Goal: Contribute content: Add original content to the website for others to see

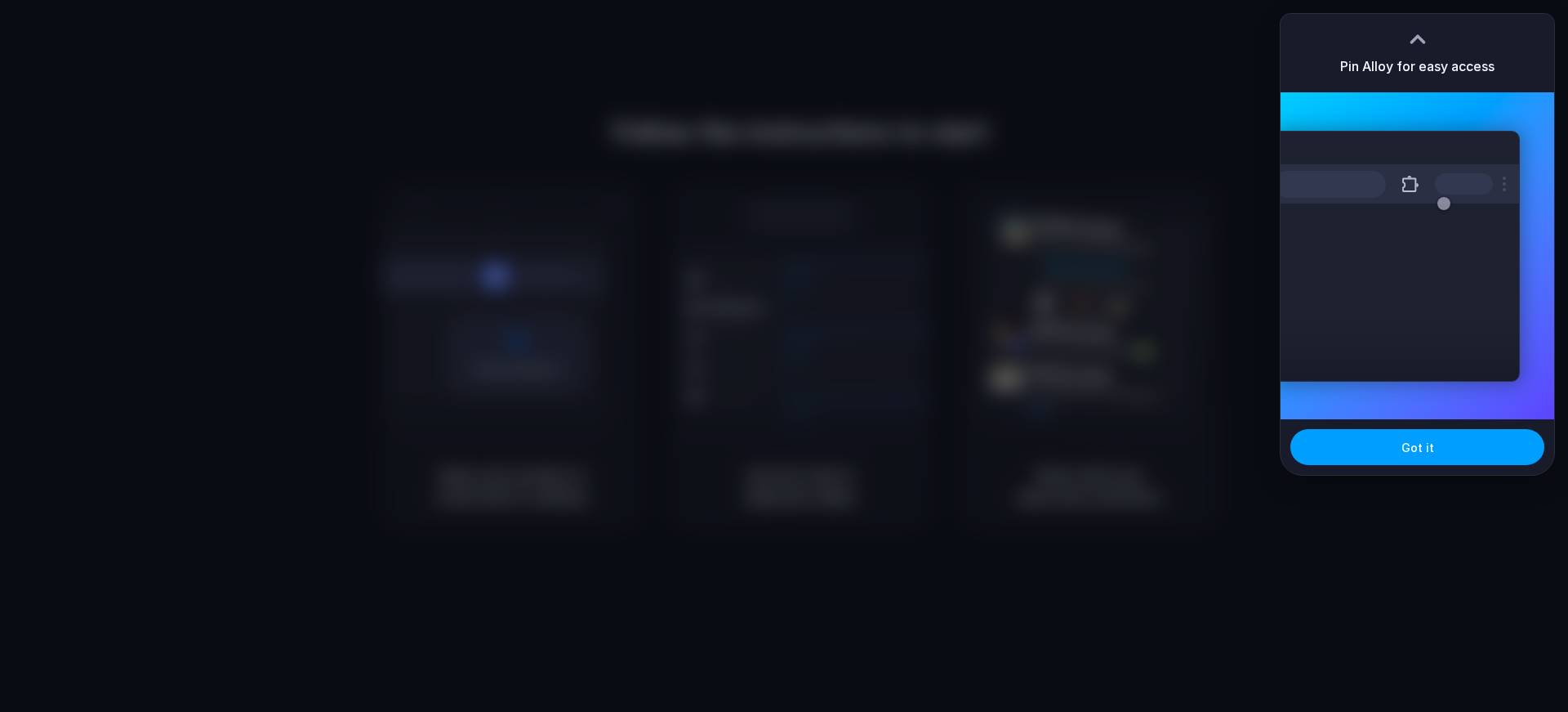
click at [1413, 449] on span "Got it" at bounding box center [1417, 447] width 33 height 17
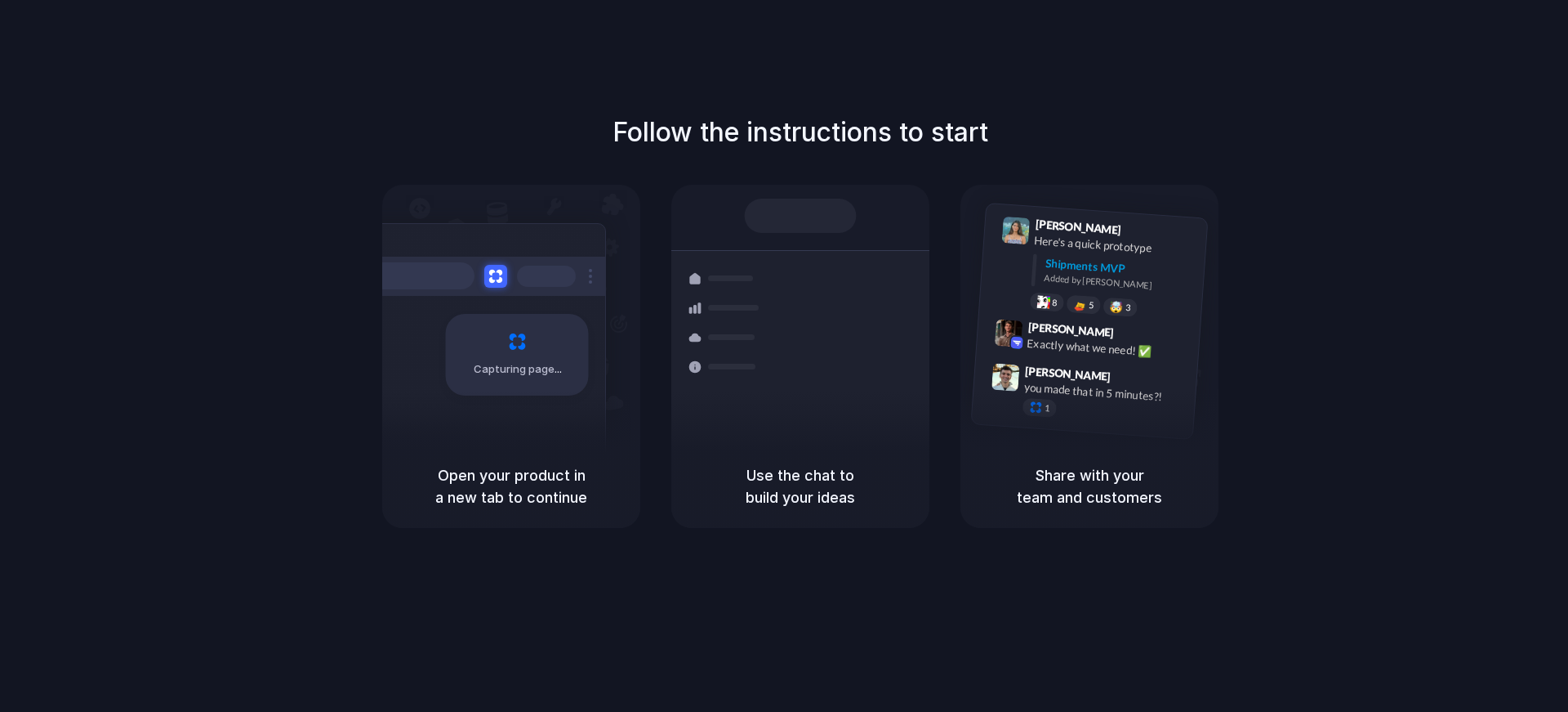
click at [1159, 474] on h5 "Share with your team and customers" at bounding box center [1089, 486] width 219 height 44
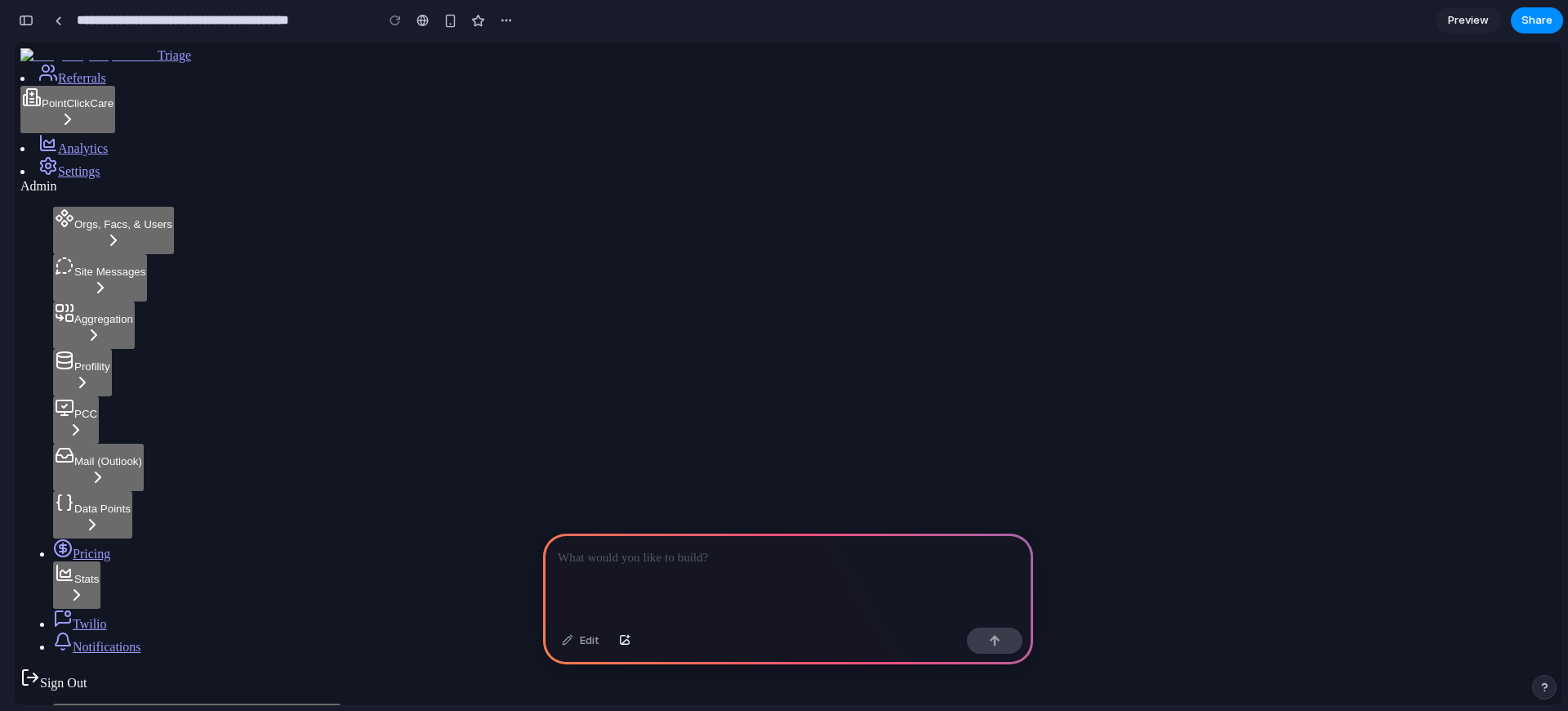
click at [827, 563] on div at bounding box center [788, 576] width 490 height 87
click at [58, 25] on link at bounding box center [58, 20] width 25 height 25
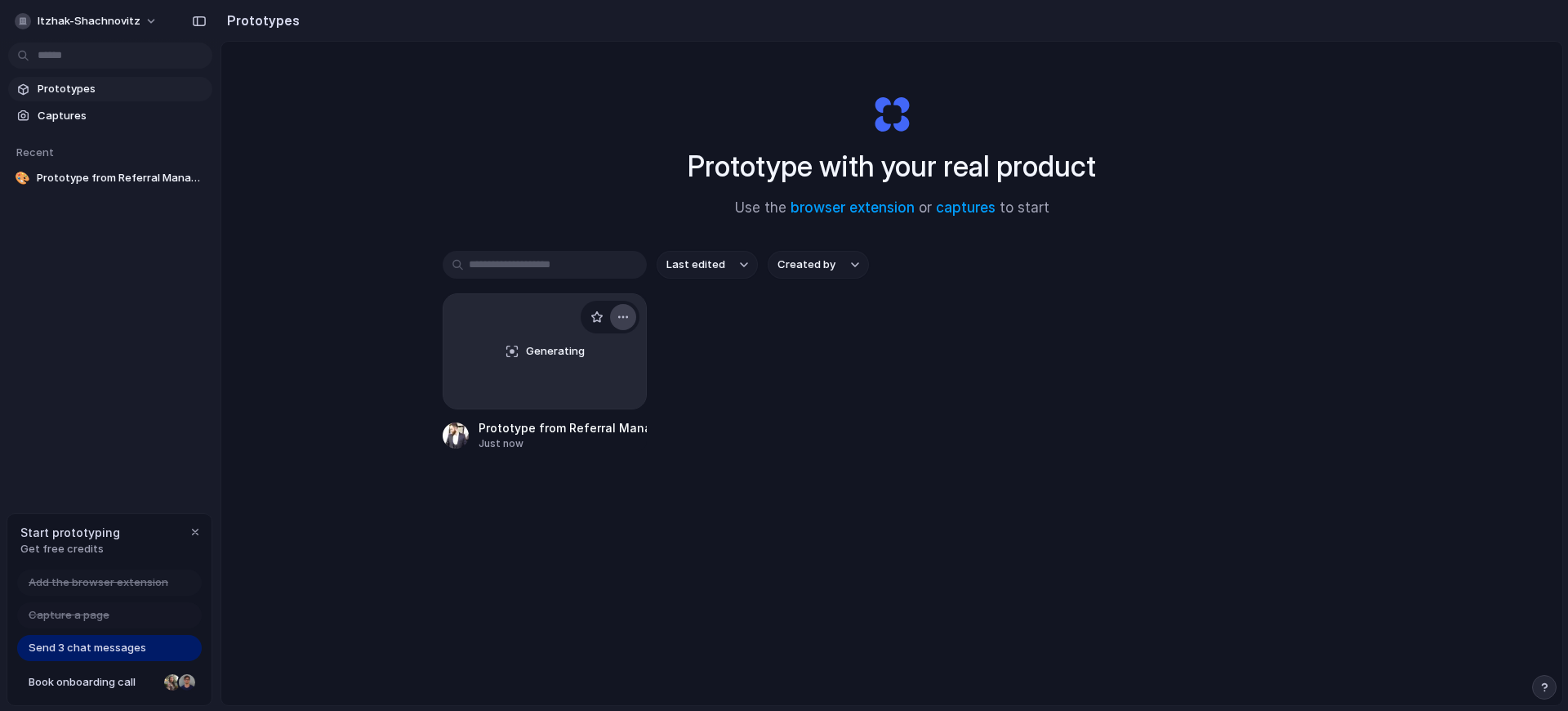
click at [617, 315] on div "button" at bounding box center [623, 317] width 13 height 13
click at [568, 429] on span "Delete" at bounding box center [557, 432] width 35 height 16
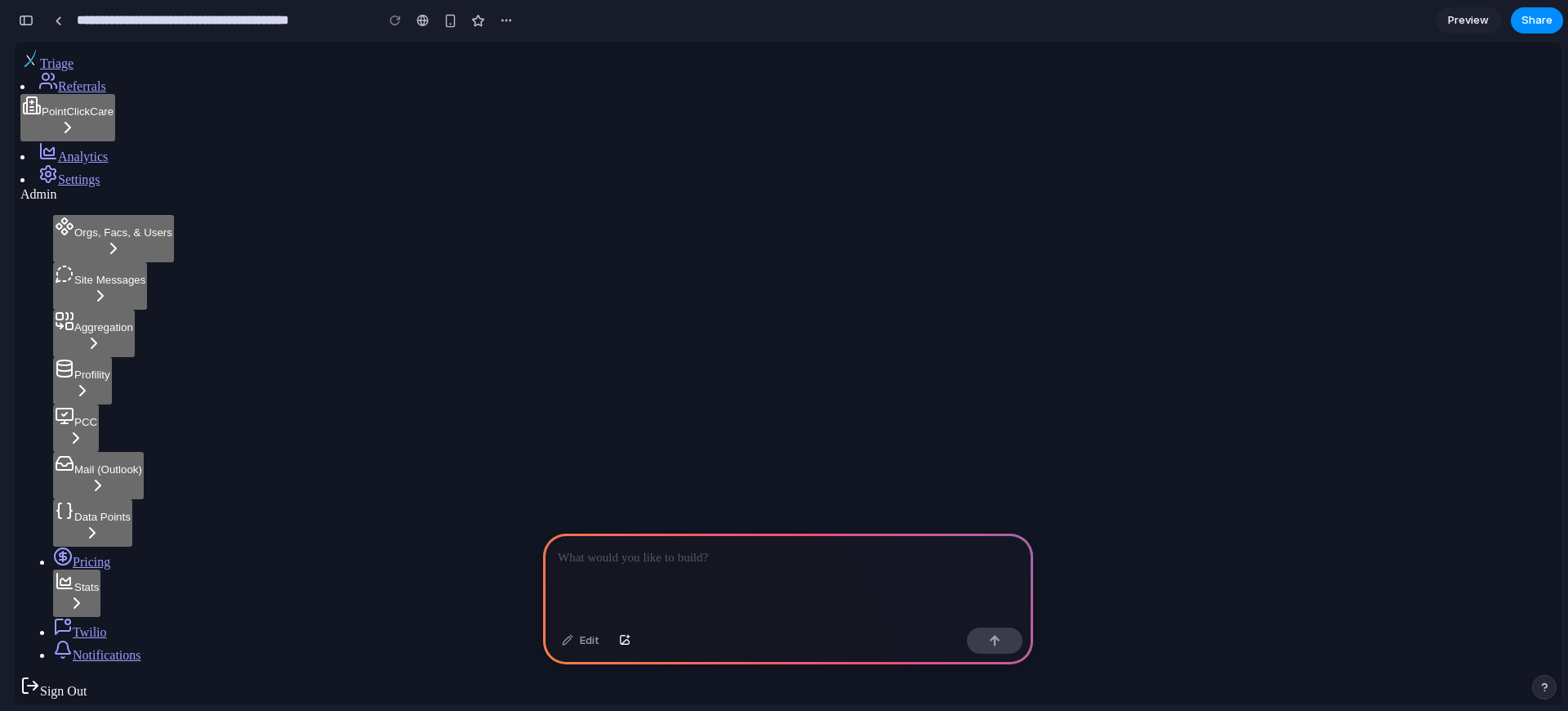
scroll to position [276, 0]
click at [497, 22] on button "button" at bounding box center [506, 20] width 25 height 25
click at [30, 19] on div "button" at bounding box center [25, 20] width 14 height 12
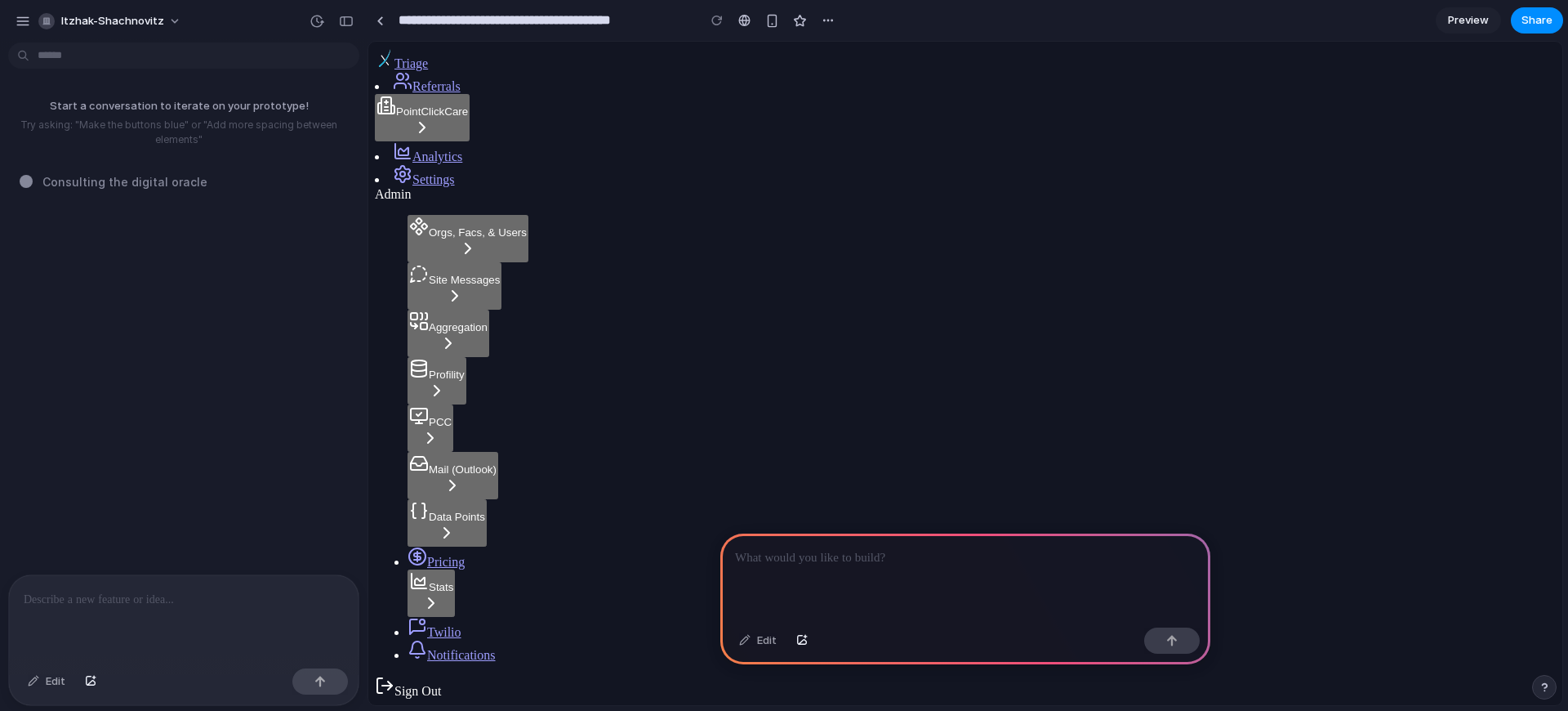
scroll to position [0, 0]
click at [348, 24] on div "button" at bounding box center [345, 21] width 14 height 12
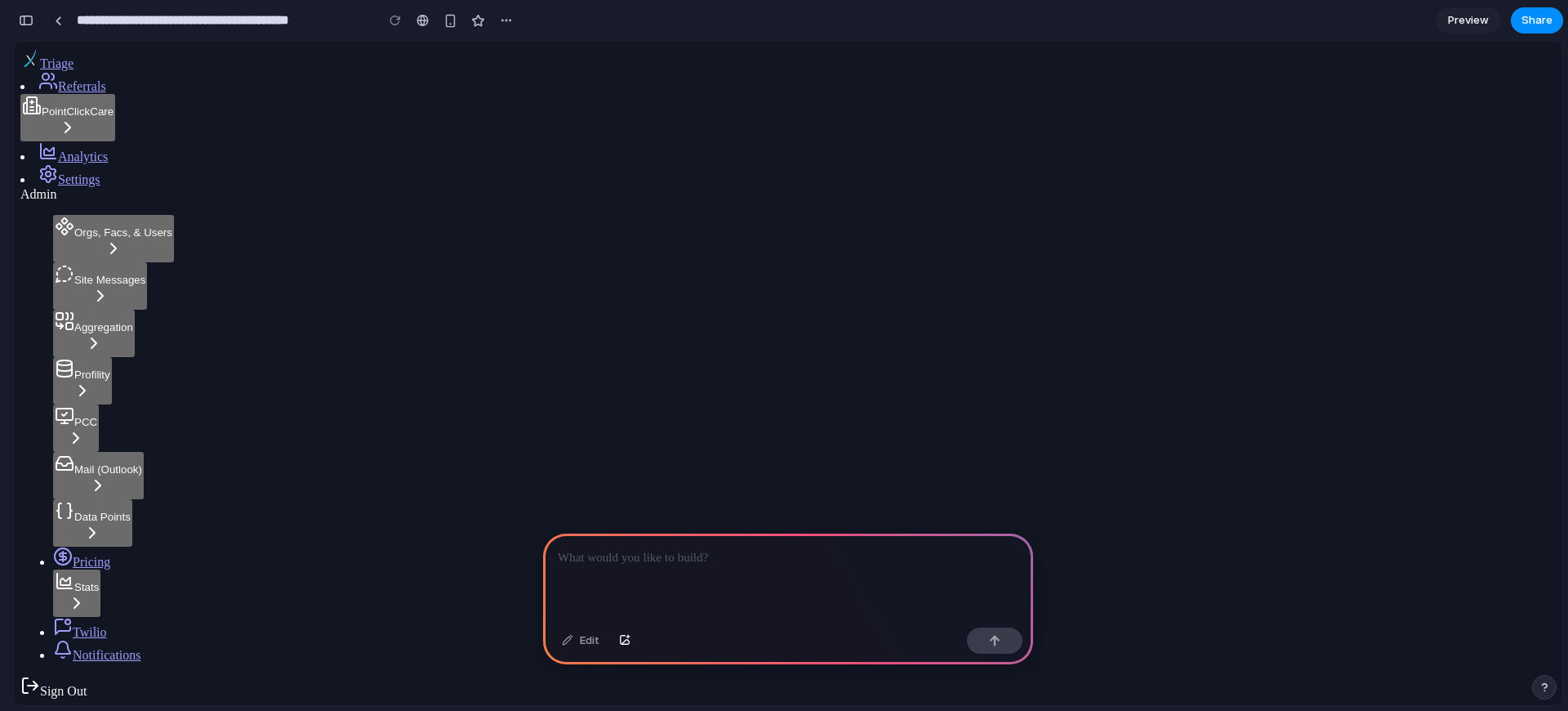
scroll to position [319, 0]
click at [619, 639] on div "button" at bounding box center [624, 641] width 12 height 10
click at [872, 631] on div "Edit" at bounding box center [788, 642] width 490 height 43
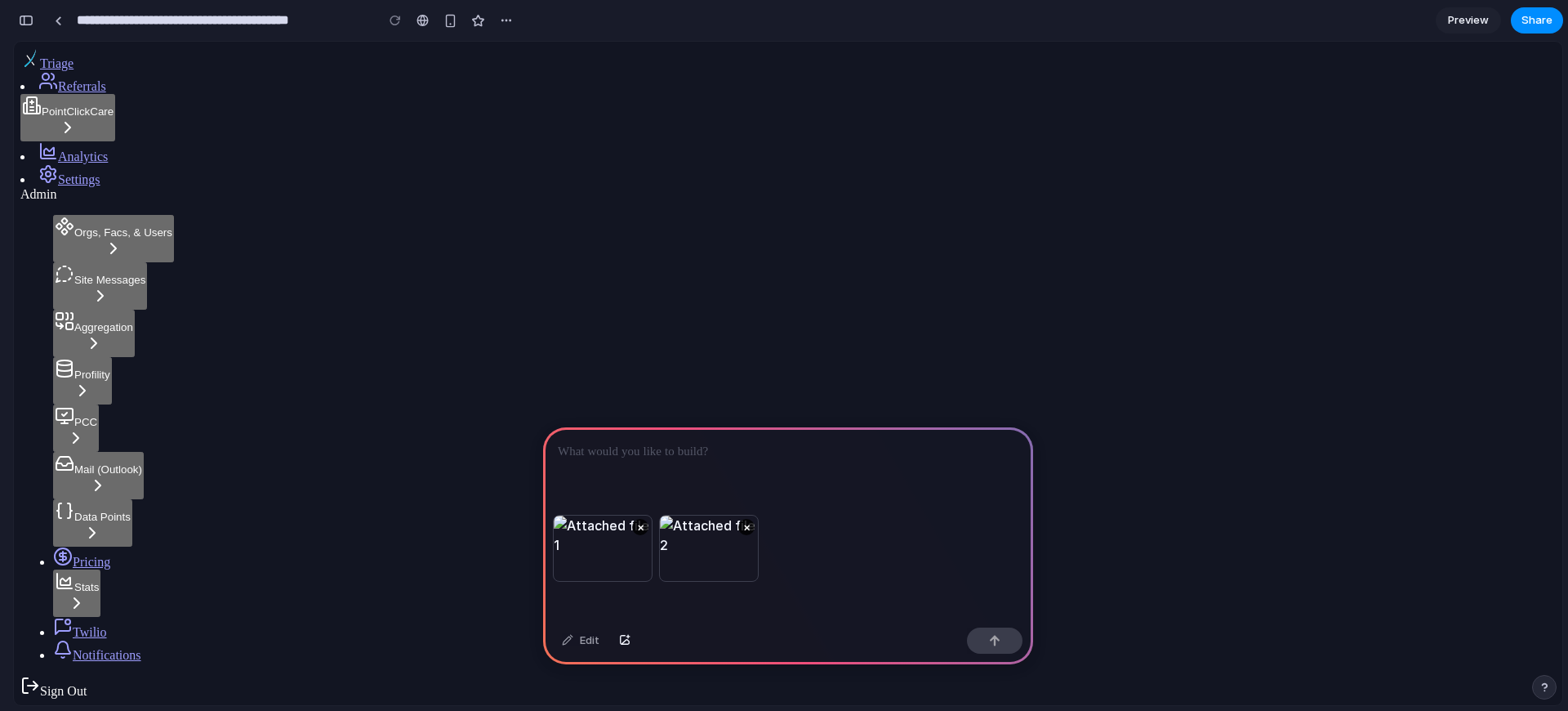
click at [895, 599] on div "× ×" at bounding box center [788, 567] width 490 height 106
click at [750, 520] on button "×" at bounding box center [745, 526] width 16 height 16
click at [729, 455] on p at bounding box center [788, 451] width 460 height 19
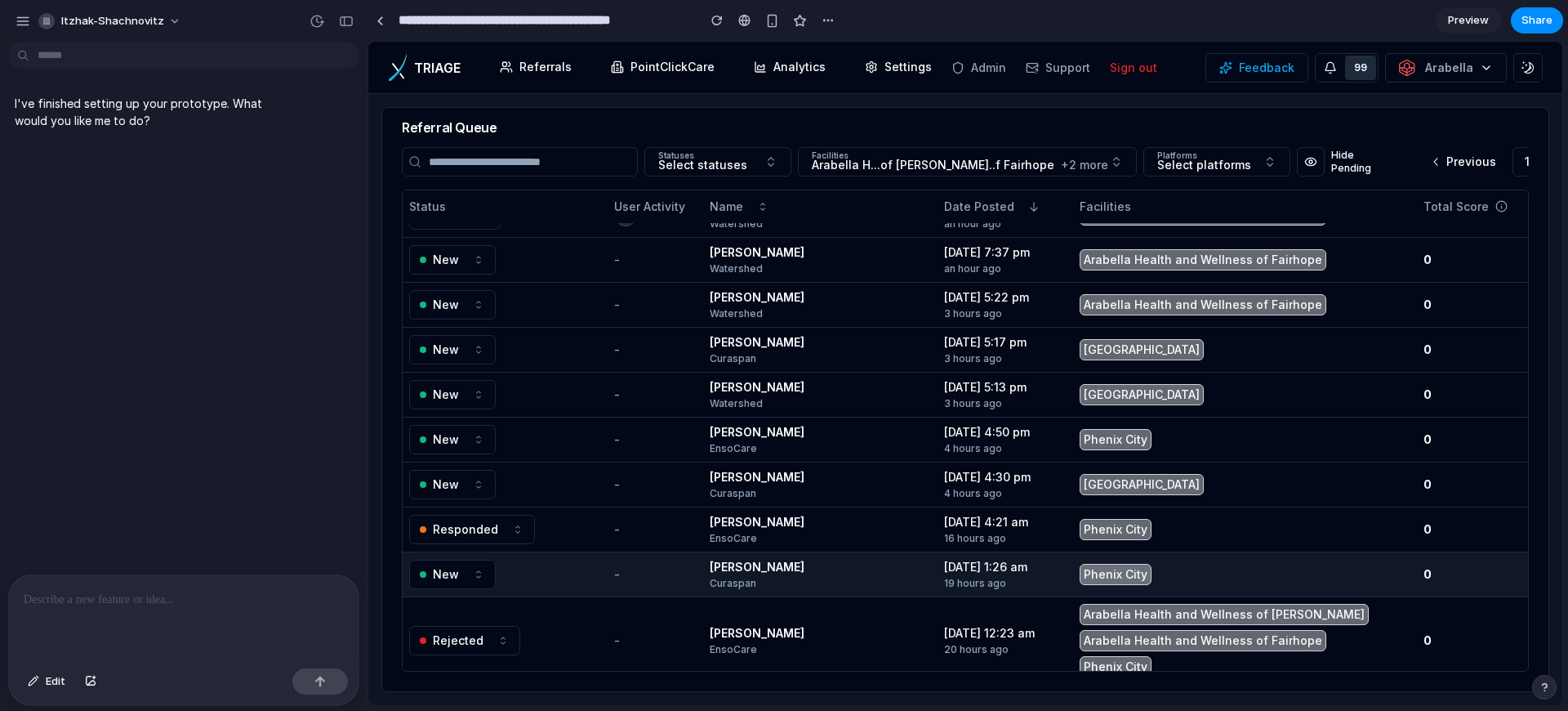
scroll to position [0, 0]
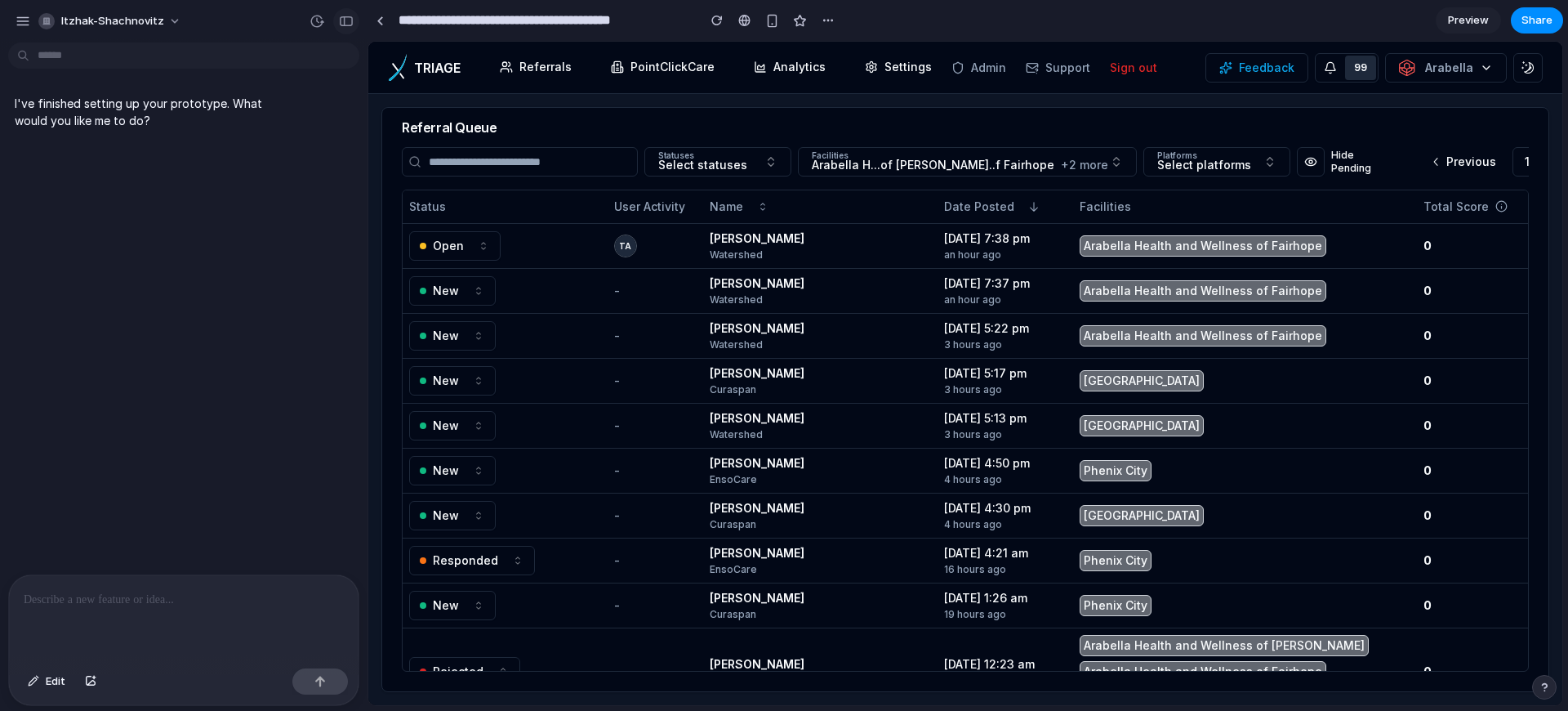
click at [350, 21] on div "button" at bounding box center [345, 21] width 14 height 12
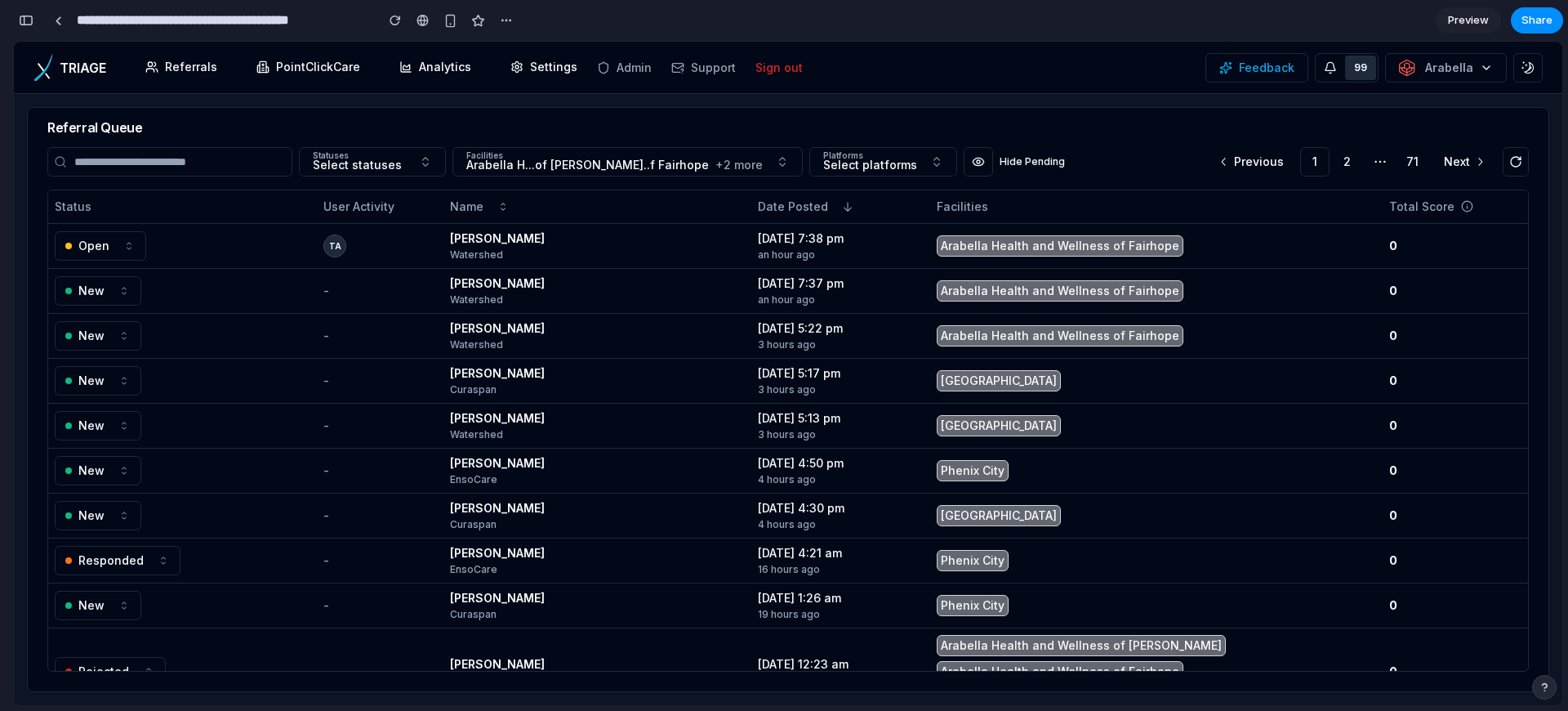
click at [1038, 63] on div "Feedback 99 Arabella" at bounding box center [1179, 68] width 727 height 30
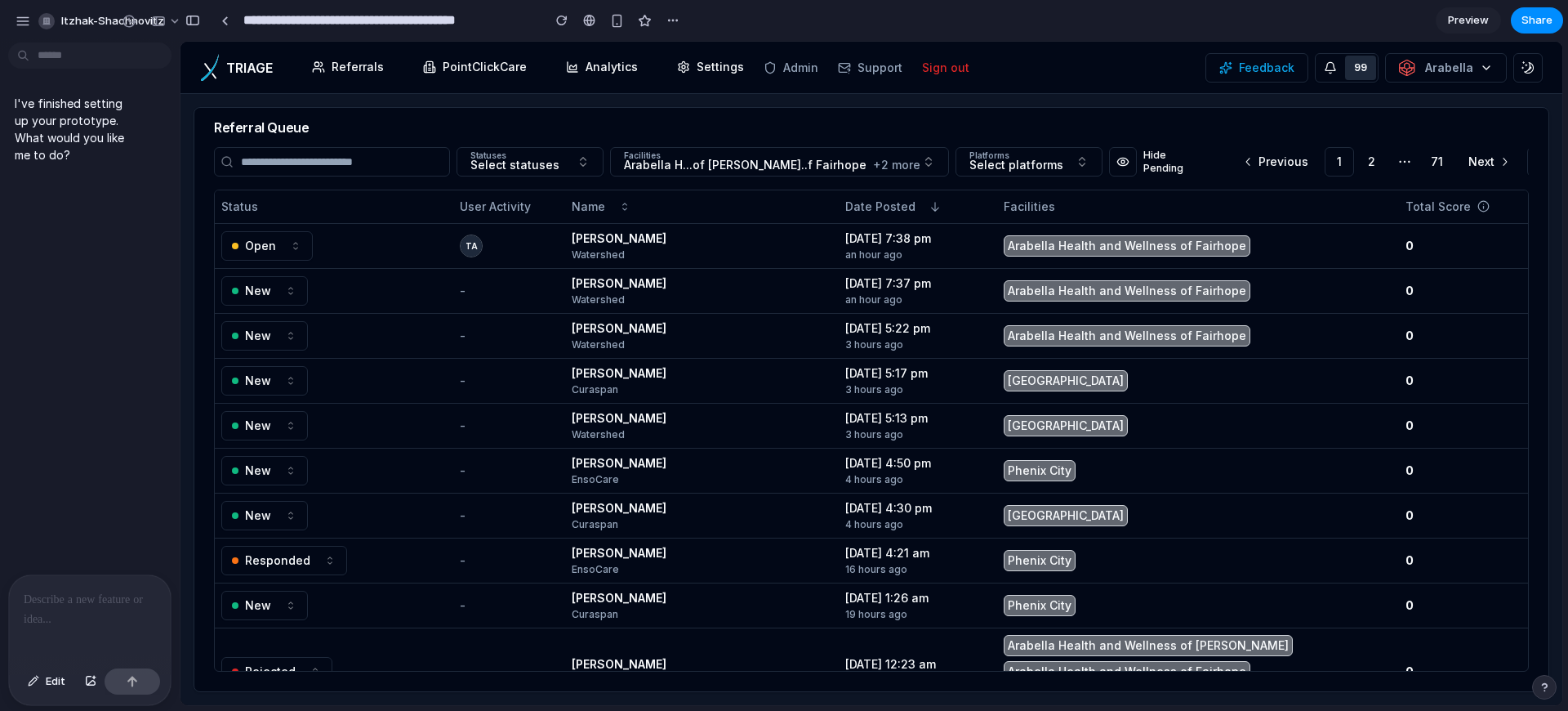
click at [99, 609] on div at bounding box center [90, 618] width 162 height 86
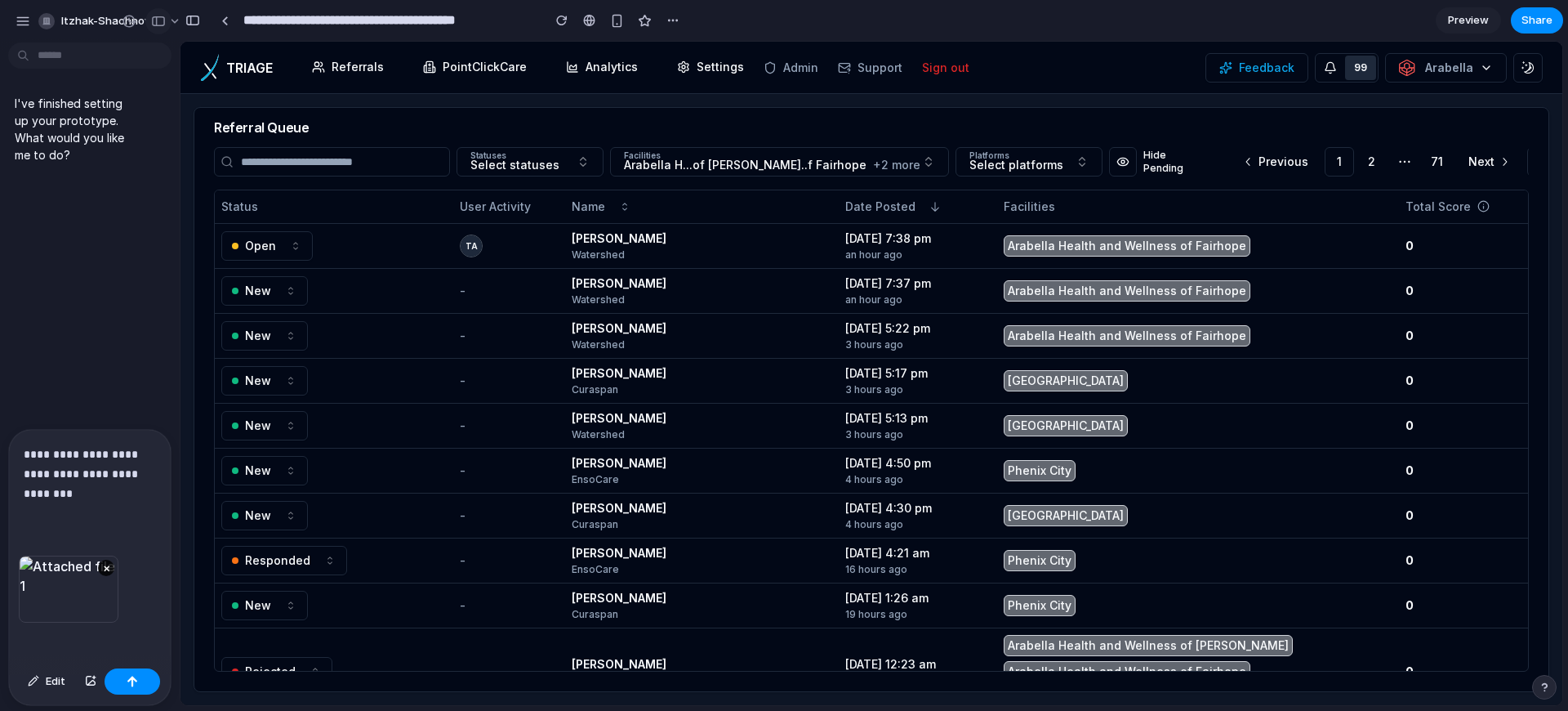
click at [159, 25] on div "button" at bounding box center [158, 21] width 14 height 12
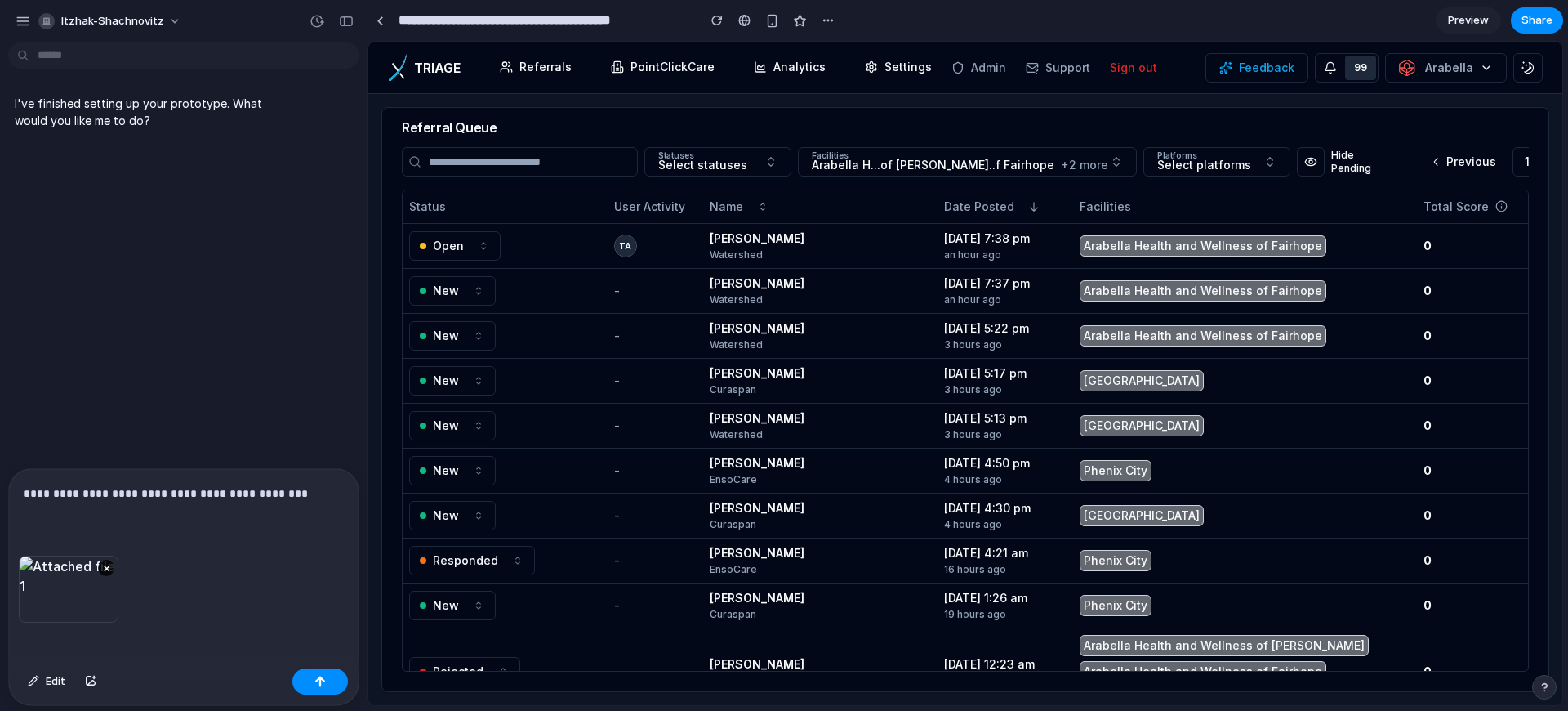
click at [305, 509] on div "**********" at bounding box center [184, 512] width 349 height 86
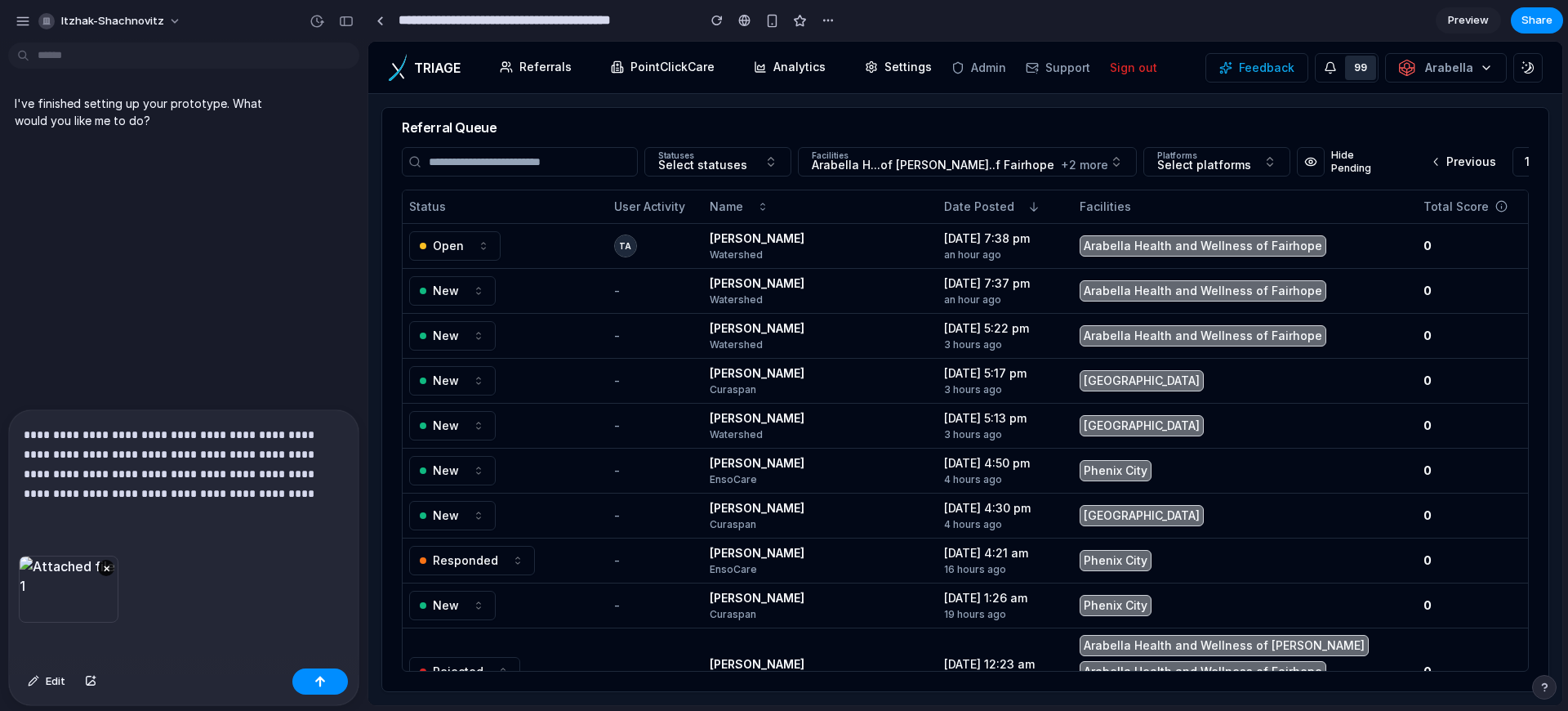
click at [186, 485] on p "**********" at bounding box center [180, 464] width 314 height 79
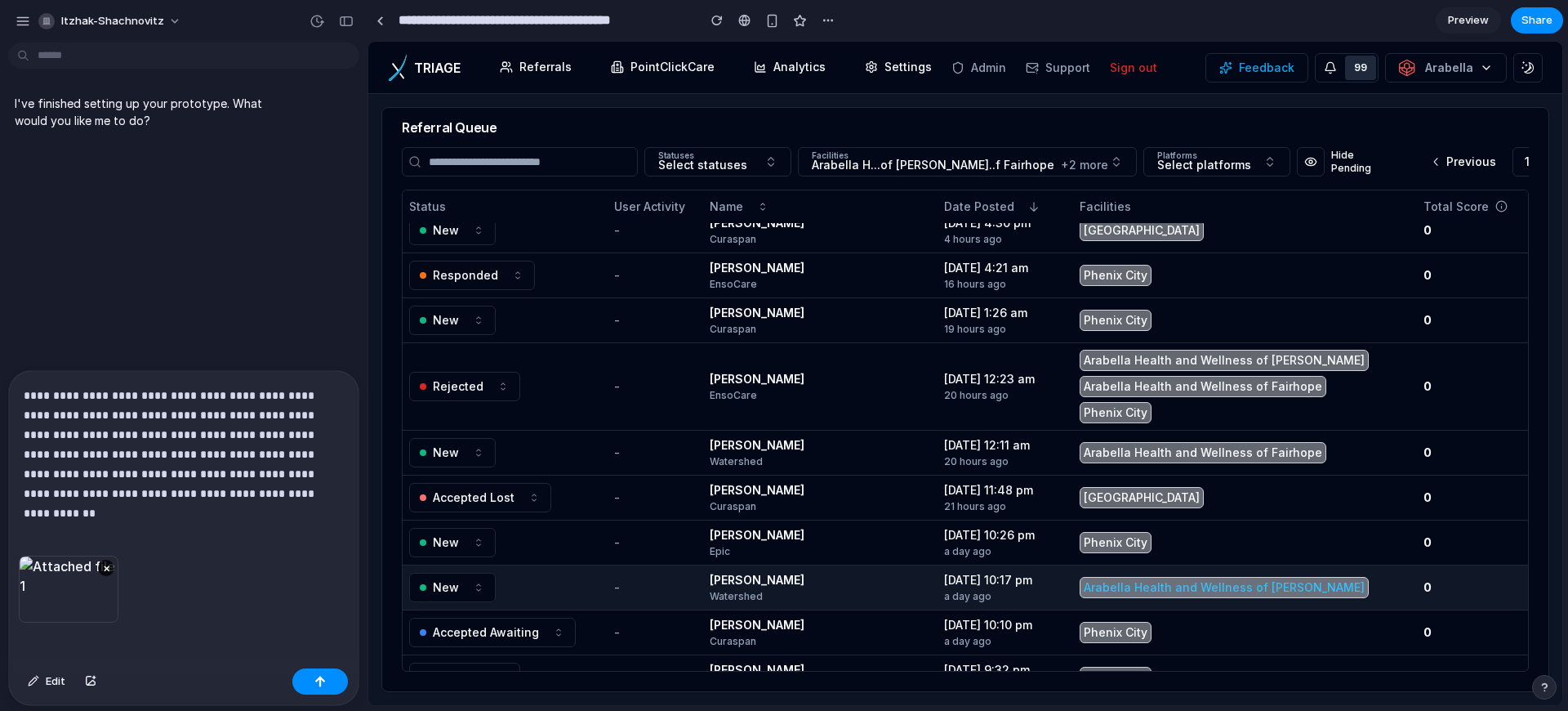
scroll to position [218, 0]
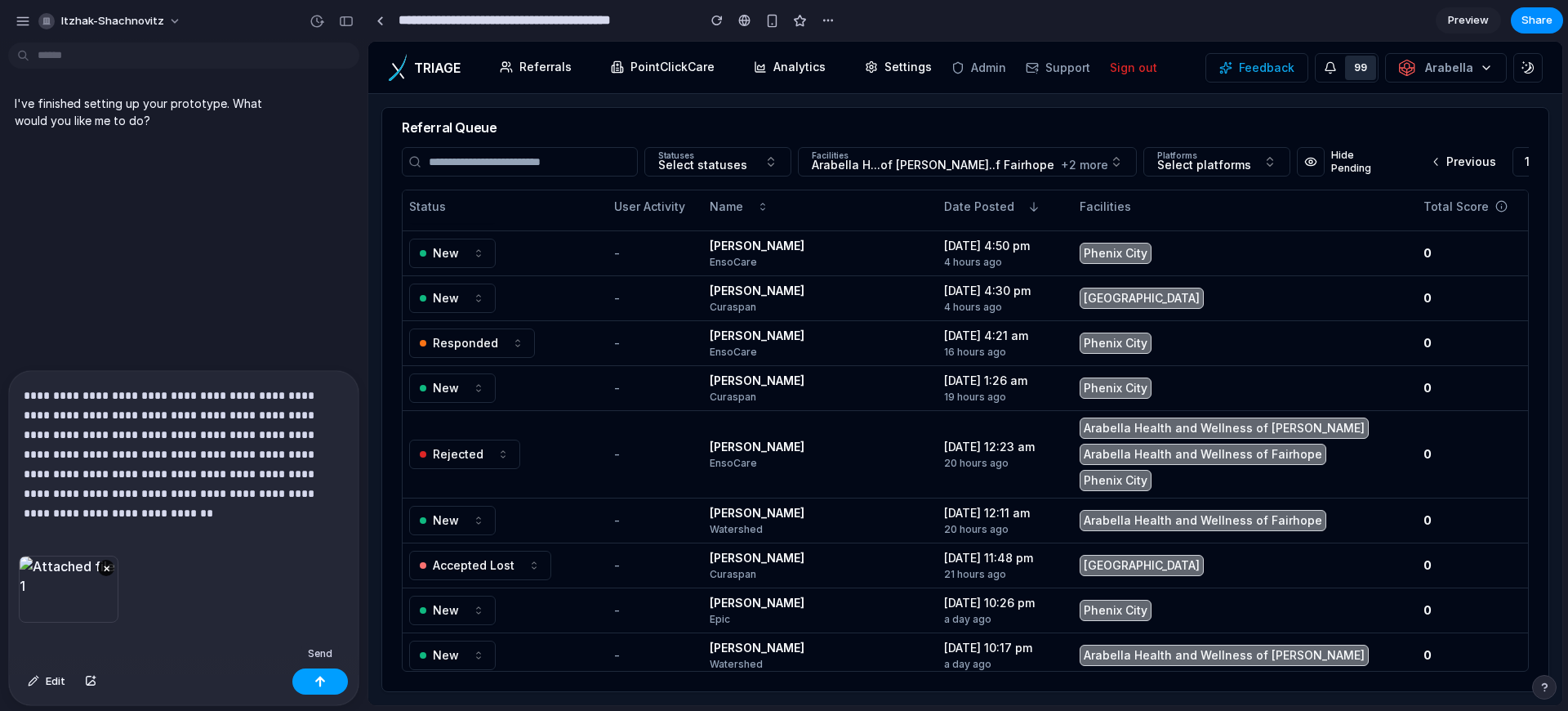
click at [315, 684] on div "button" at bounding box center [321, 681] width 12 height 12
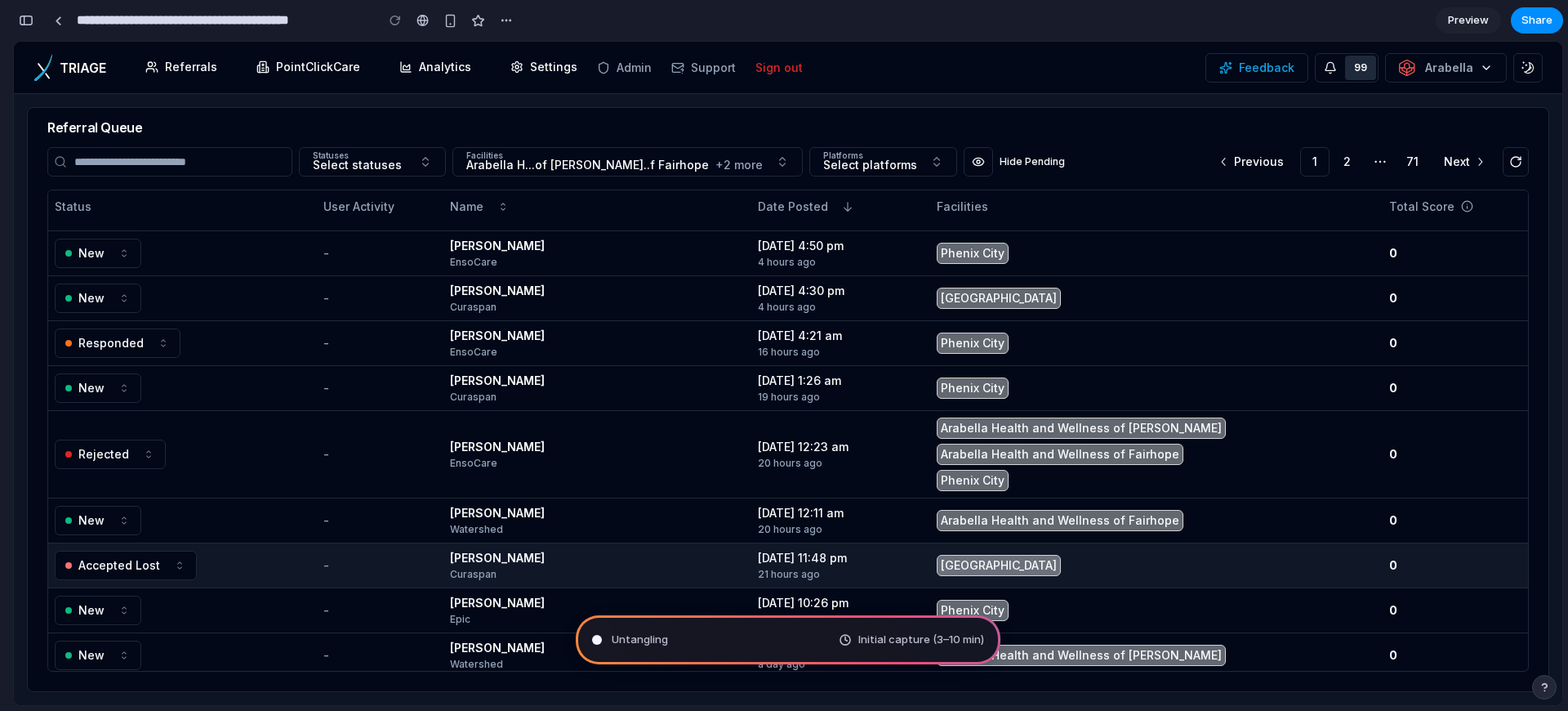
scroll to position [57, 0]
type input "**********"
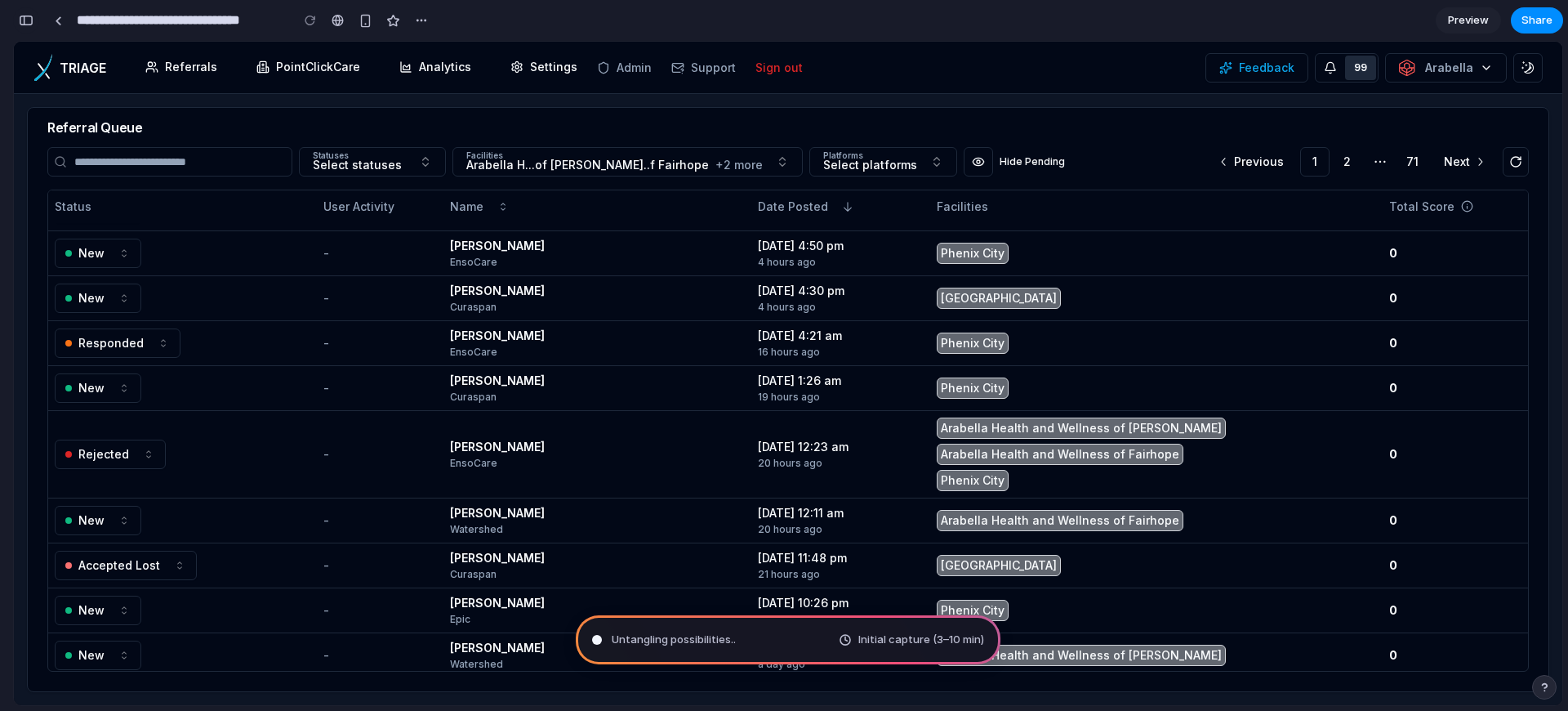
click at [36, 18] on button "button" at bounding box center [25, 20] width 26 height 26
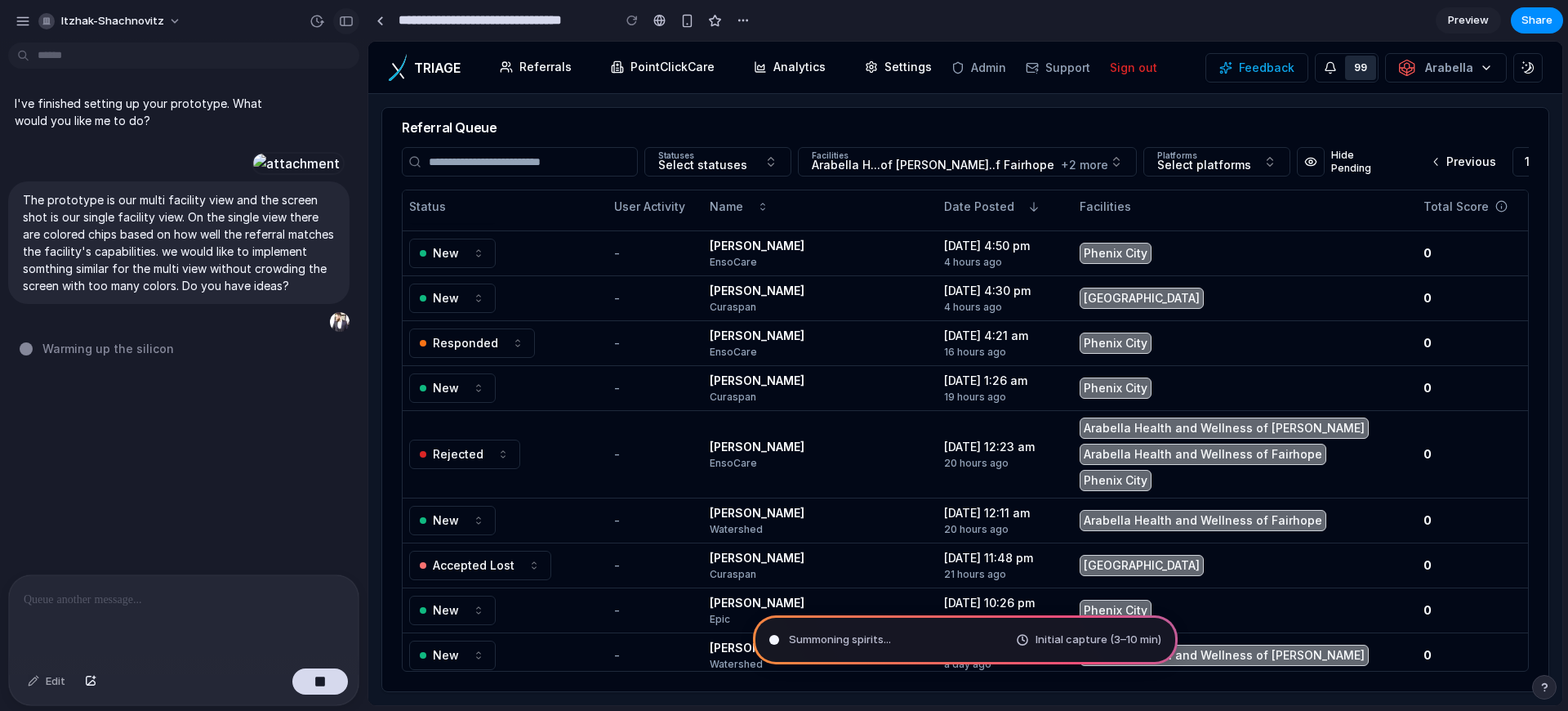
click at [355, 19] on button "button" at bounding box center [346, 21] width 26 height 26
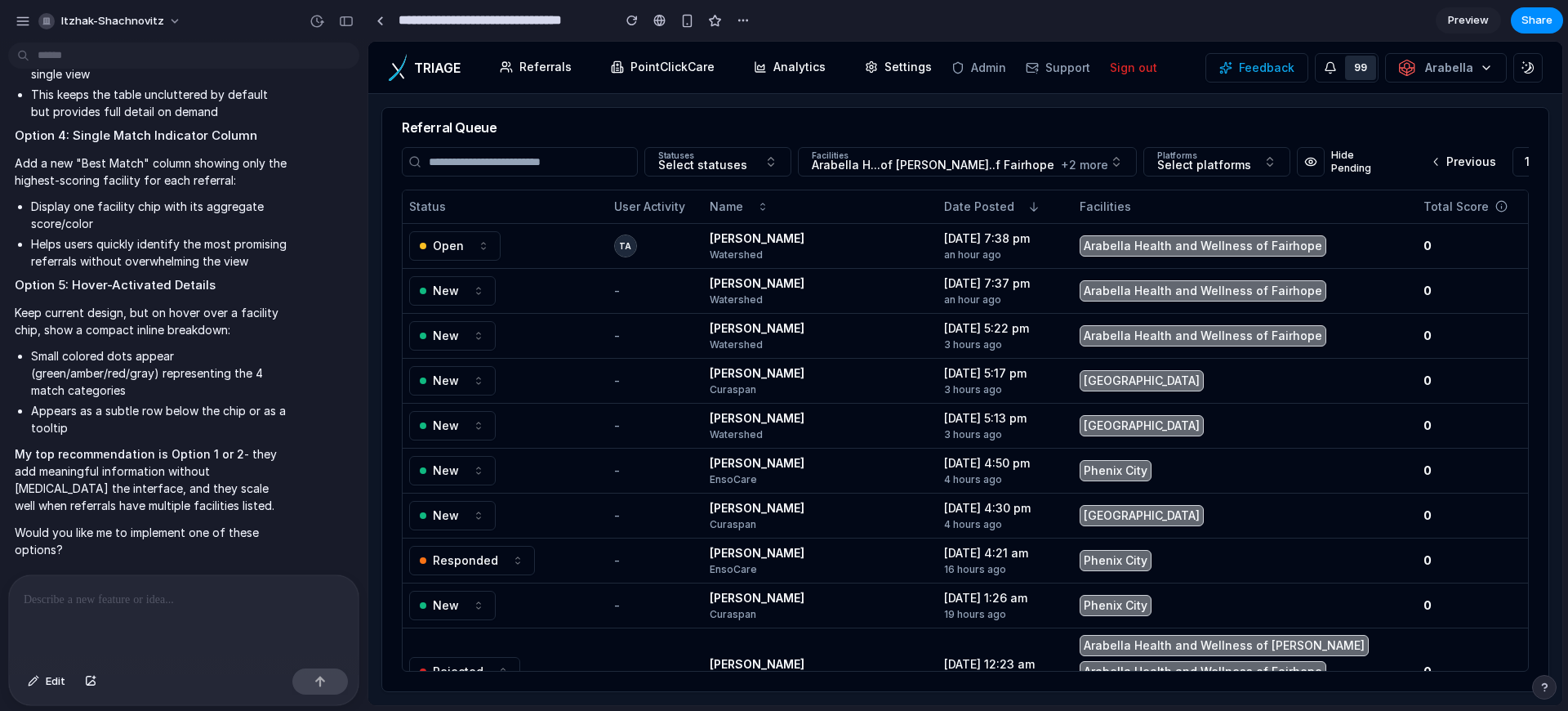
scroll to position [1326, 0]
click at [184, 590] on p at bounding box center [180, 599] width 314 height 19
